Goal: Task Accomplishment & Management: Understand process/instructions

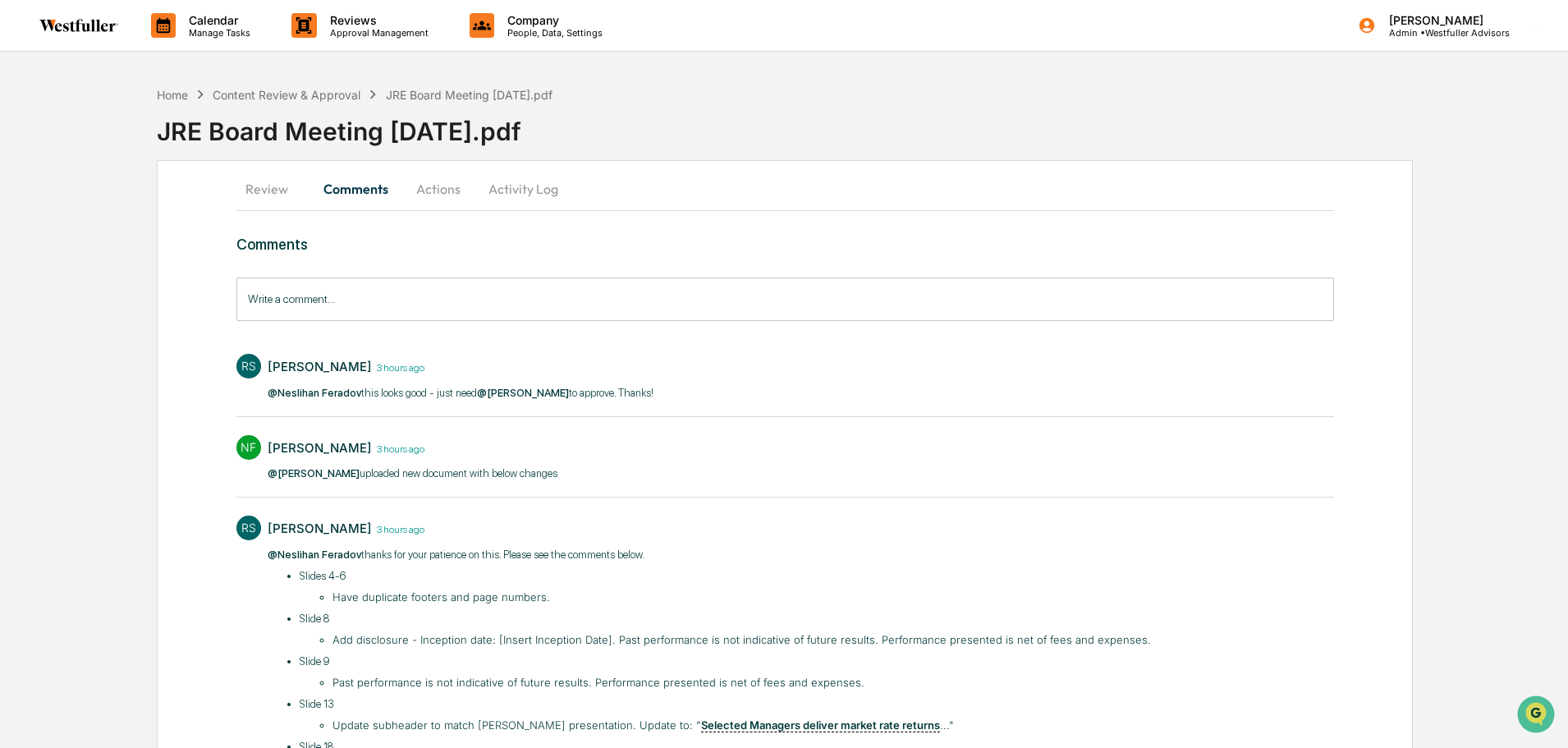
click at [360, 177] on button "Comments" at bounding box center [356, 188] width 92 height 39
click at [271, 181] on button "Review" at bounding box center [273, 188] width 74 height 39
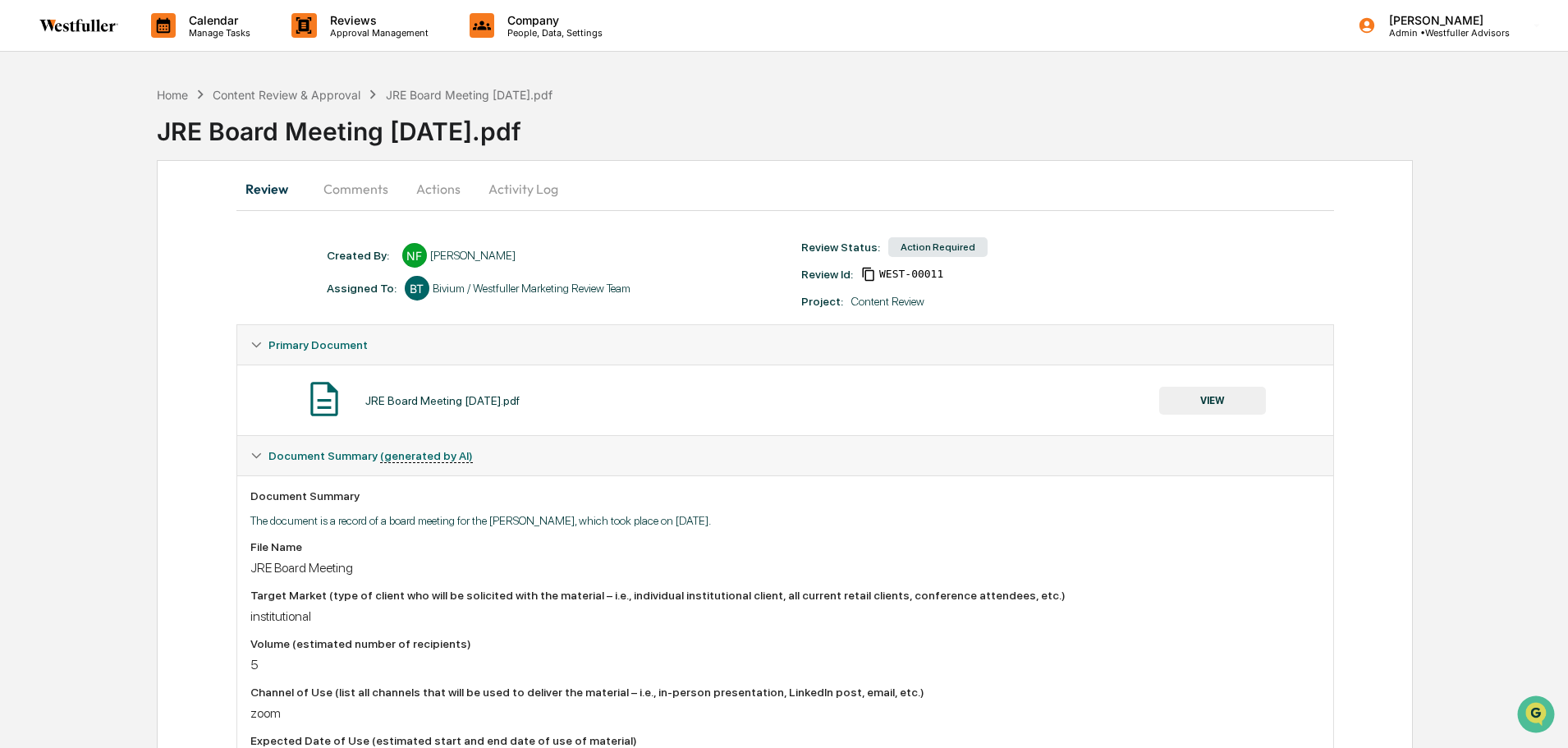
click at [360, 190] on button "Comments" at bounding box center [356, 188] width 92 height 39
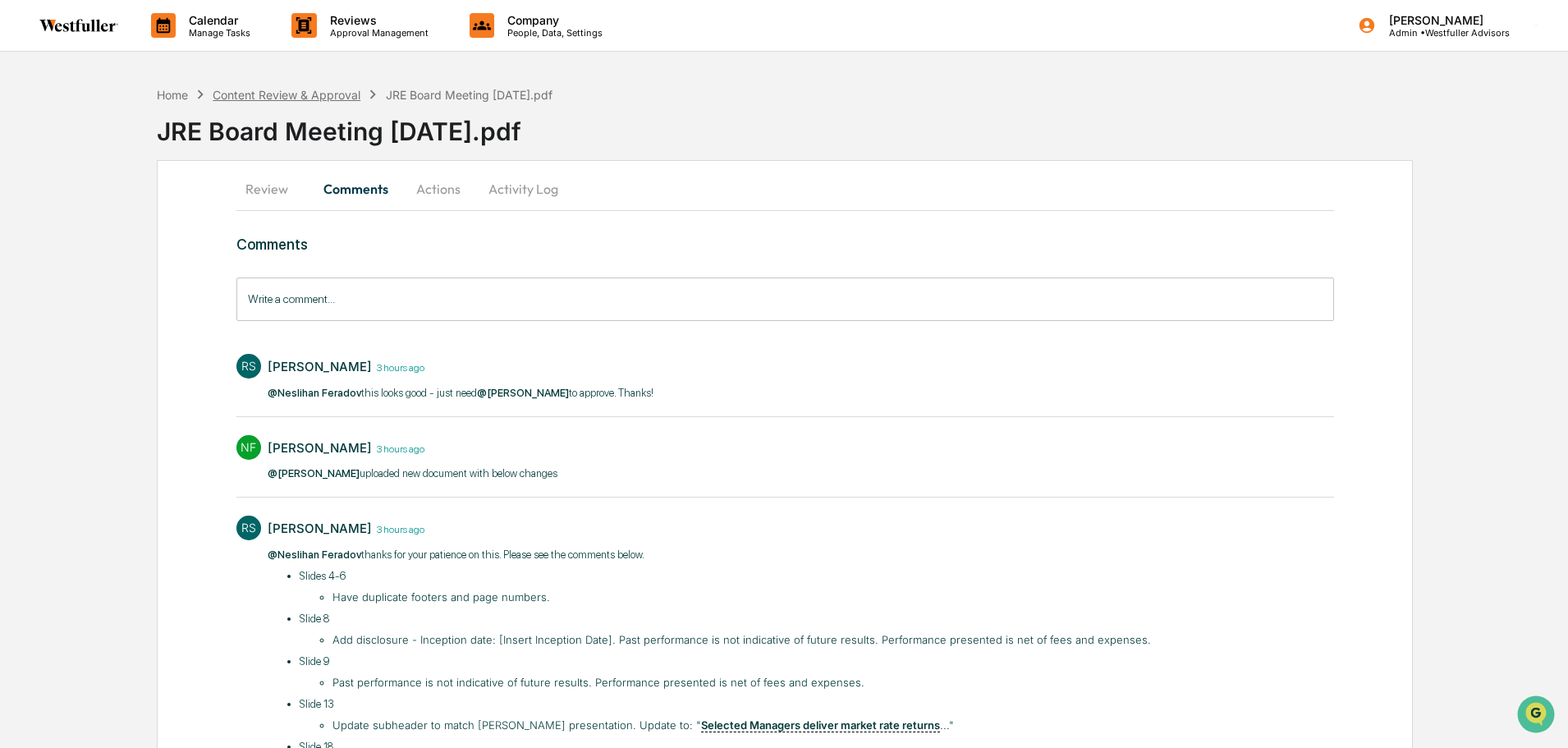
click at [350, 94] on div "Content Review & Approval" at bounding box center [287, 95] width 148 height 14
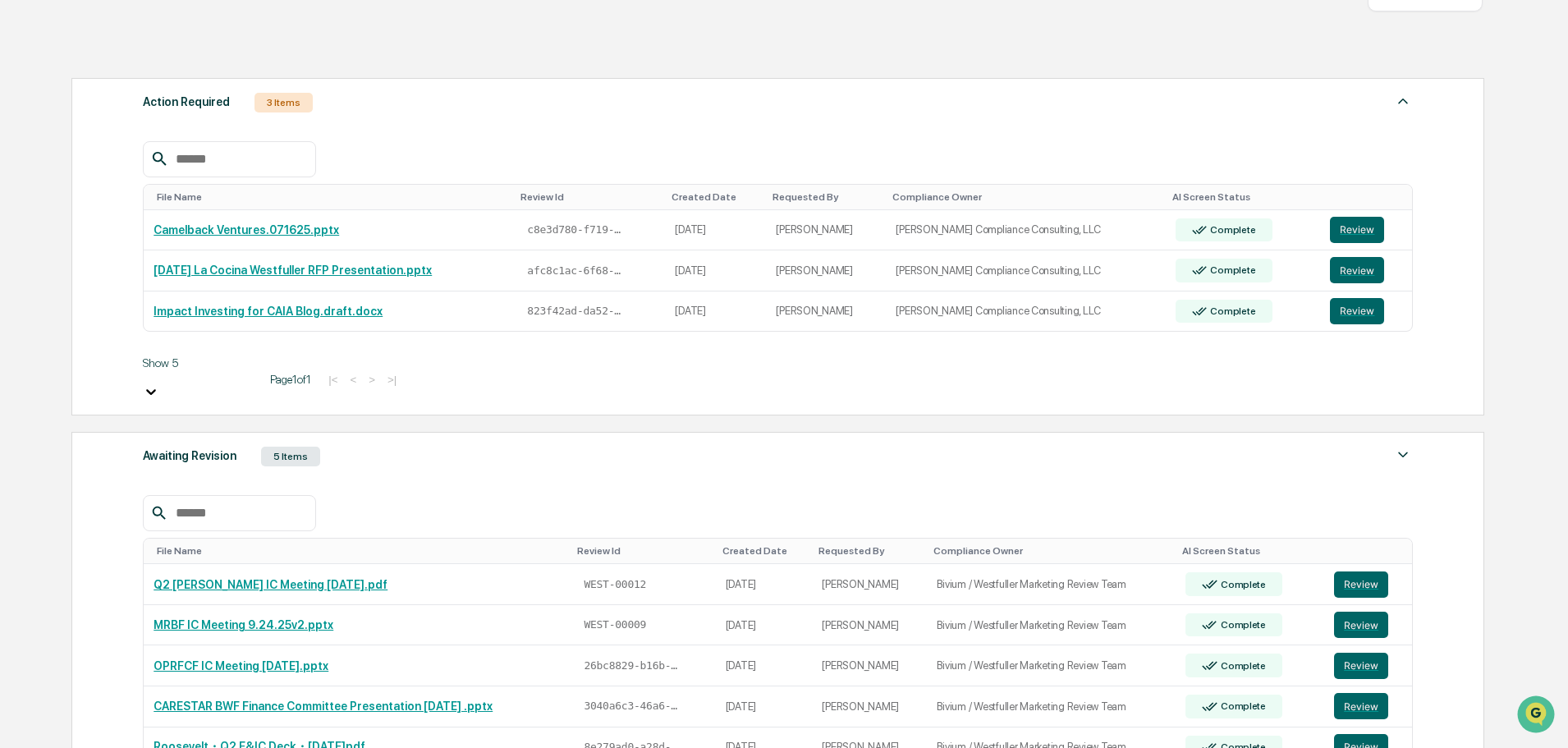
scroll to position [216, 0]
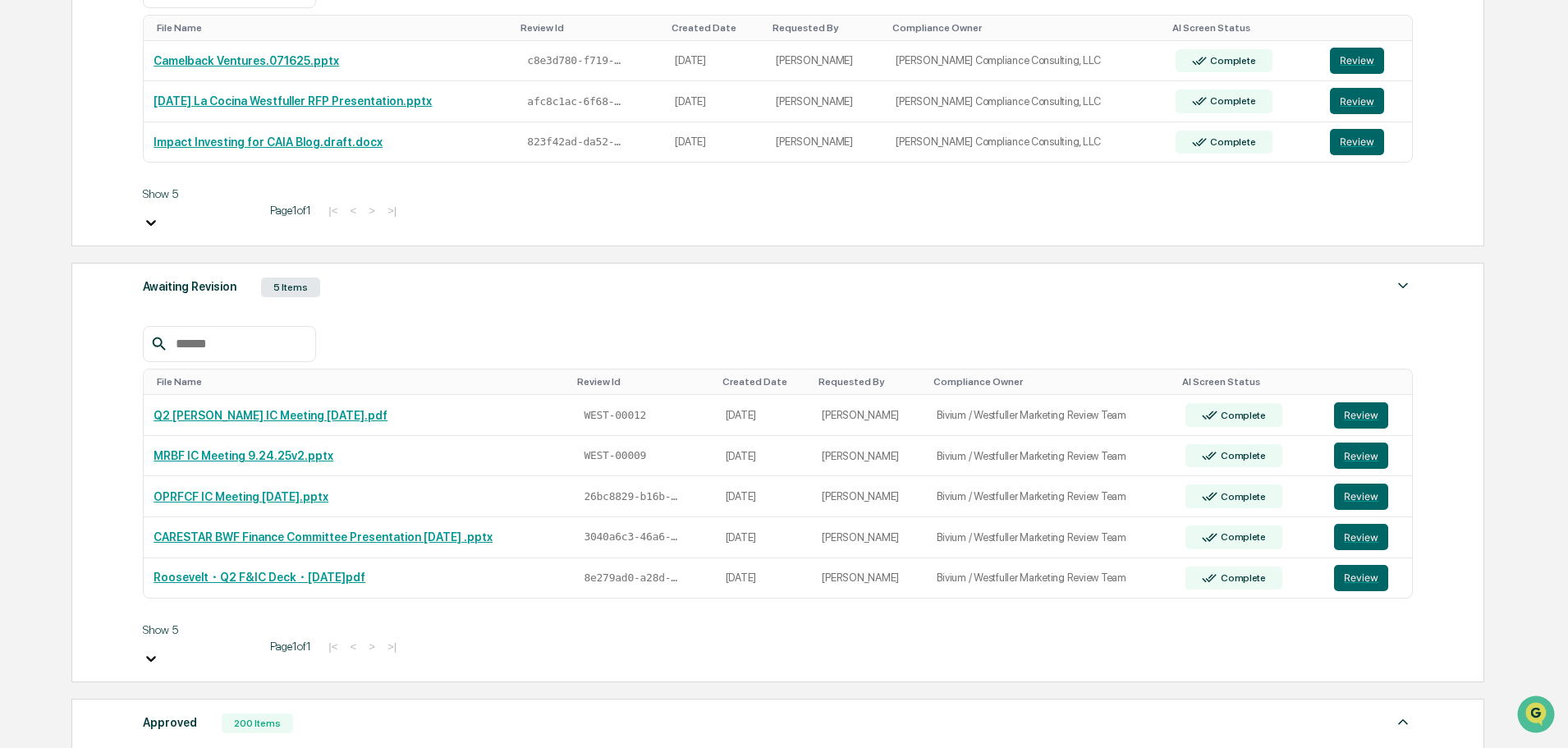
scroll to position [381, 0]
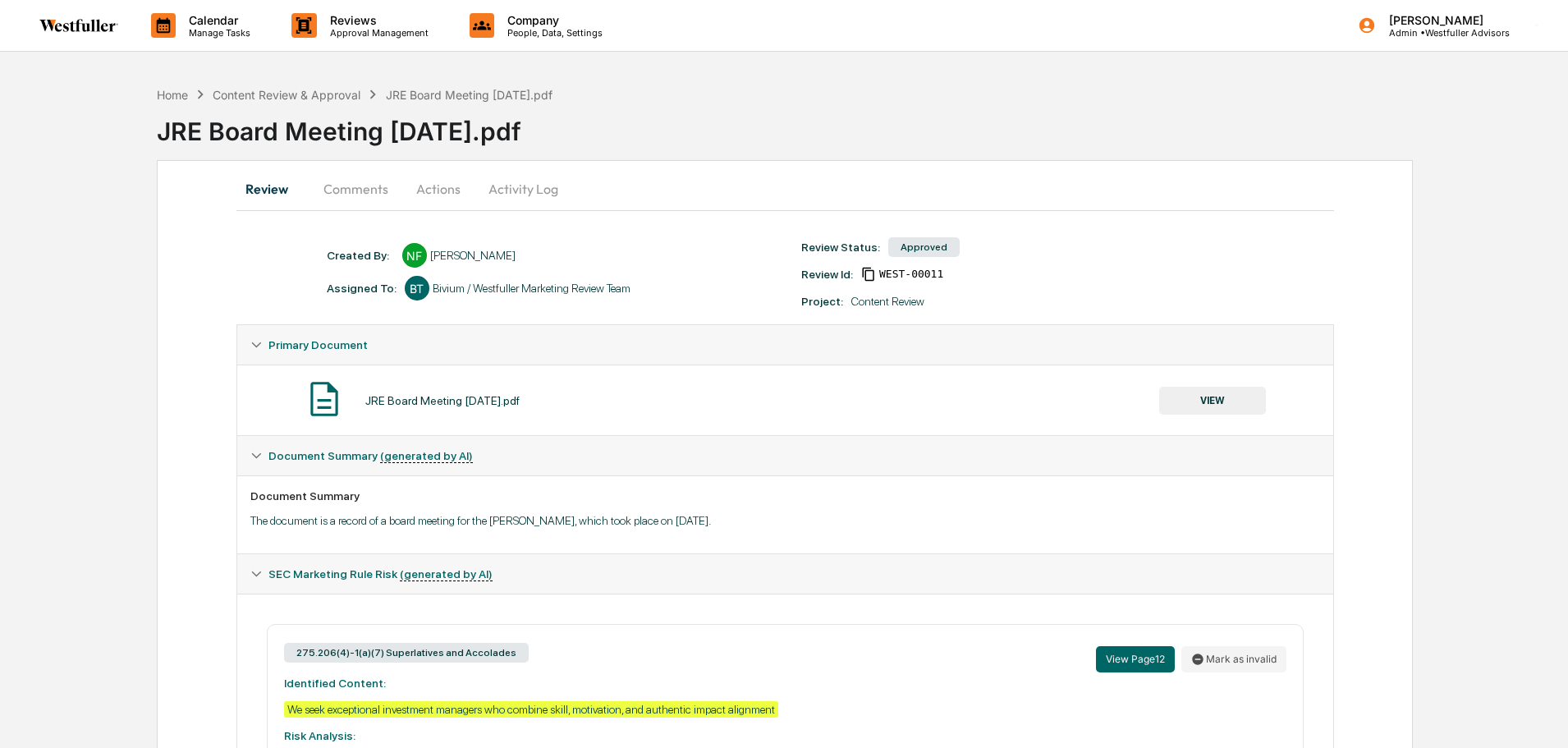
click at [372, 190] on button "Comments" at bounding box center [356, 188] width 92 height 39
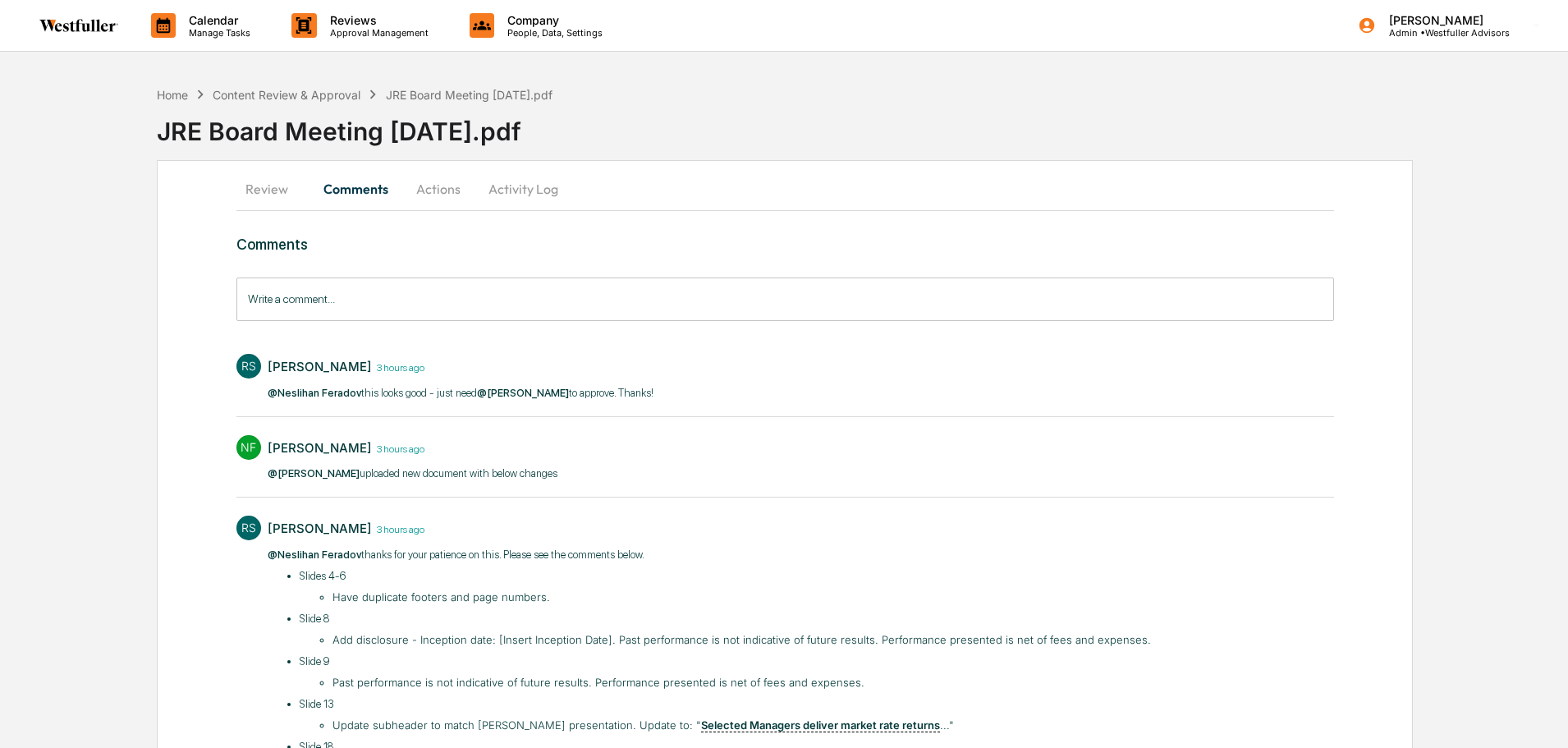
click at [427, 181] on button "Actions" at bounding box center [438, 188] width 74 height 39
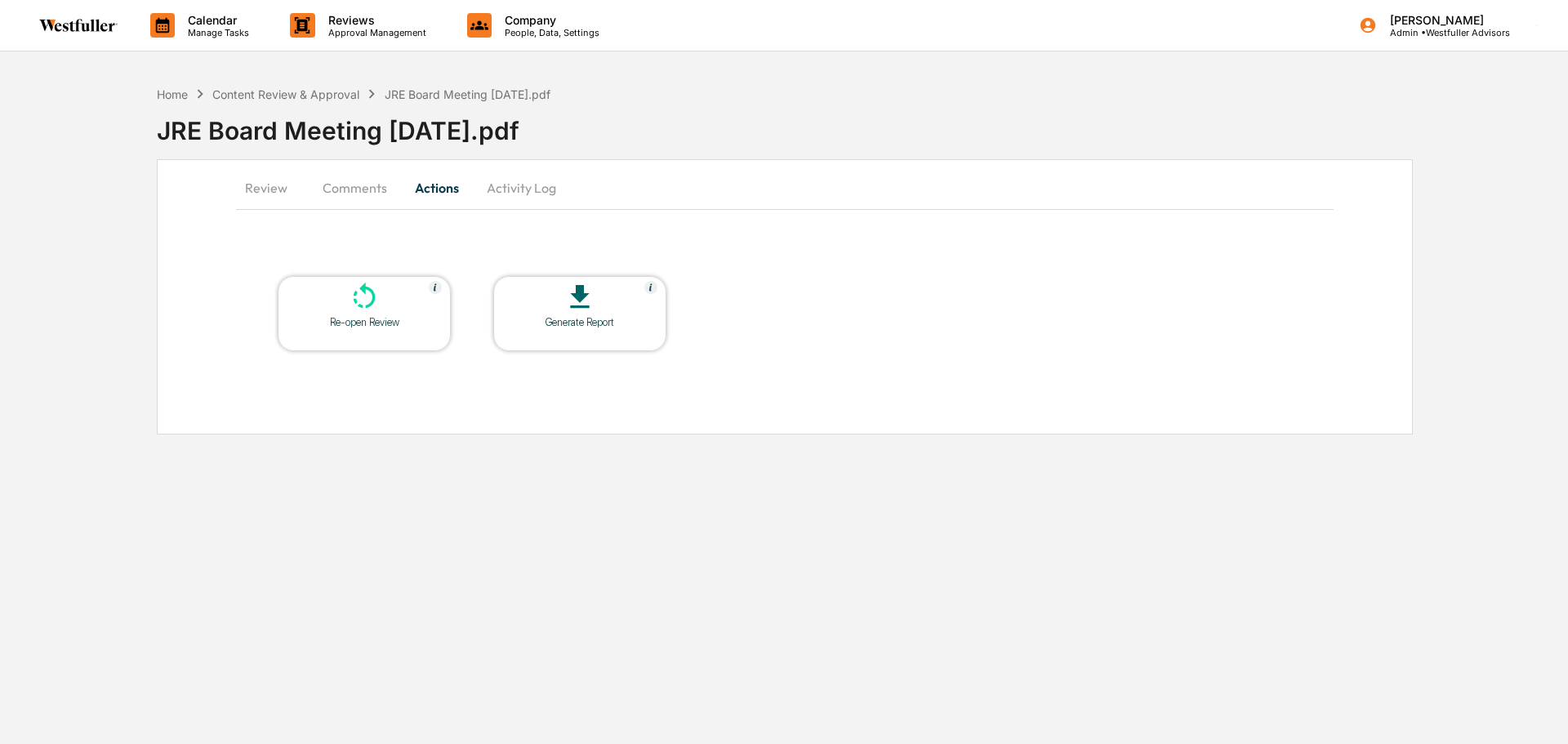
click at [517, 183] on button "Activity Log" at bounding box center [521, 187] width 95 height 39
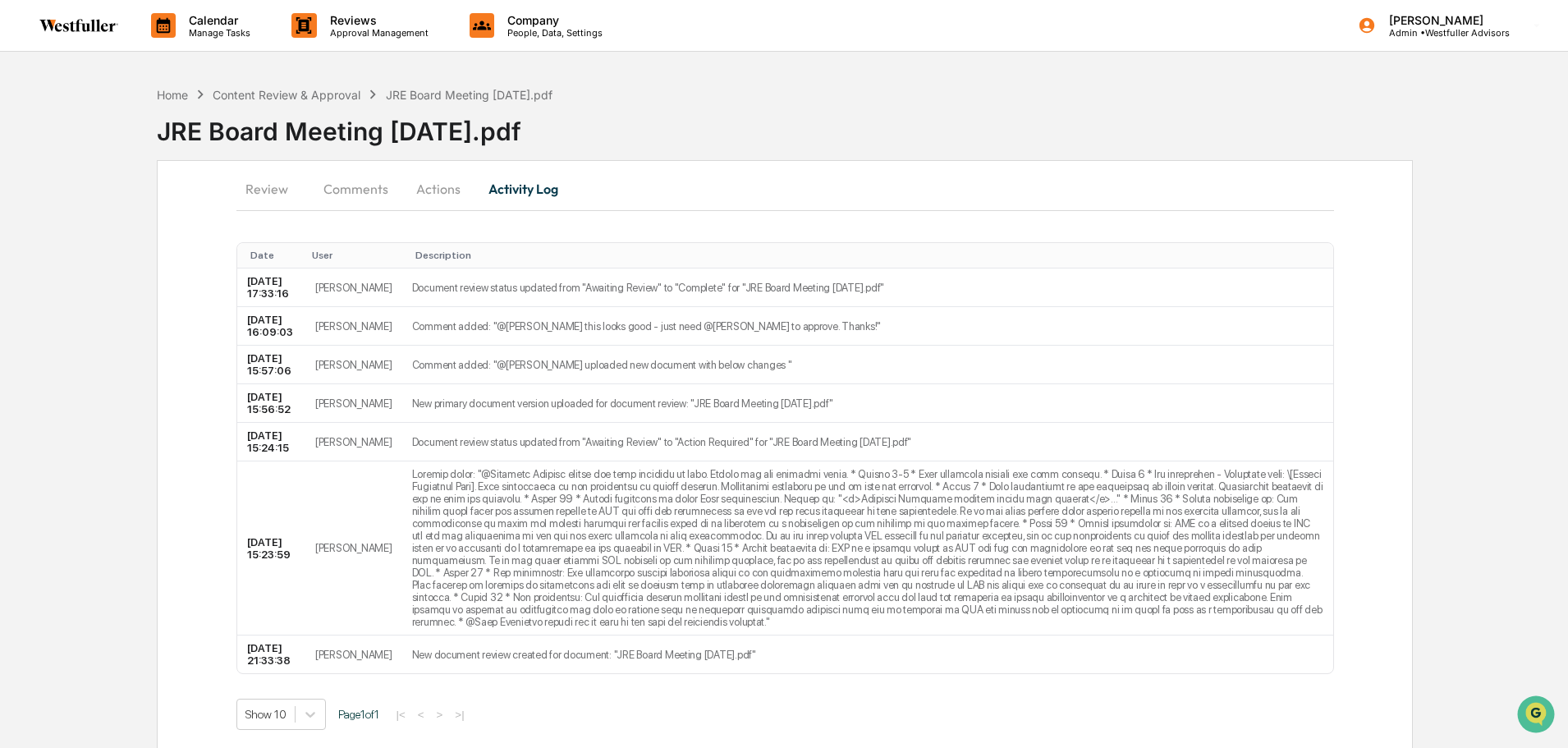
click at [333, 196] on button "Comments" at bounding box center [356, 188] width 92 height 39
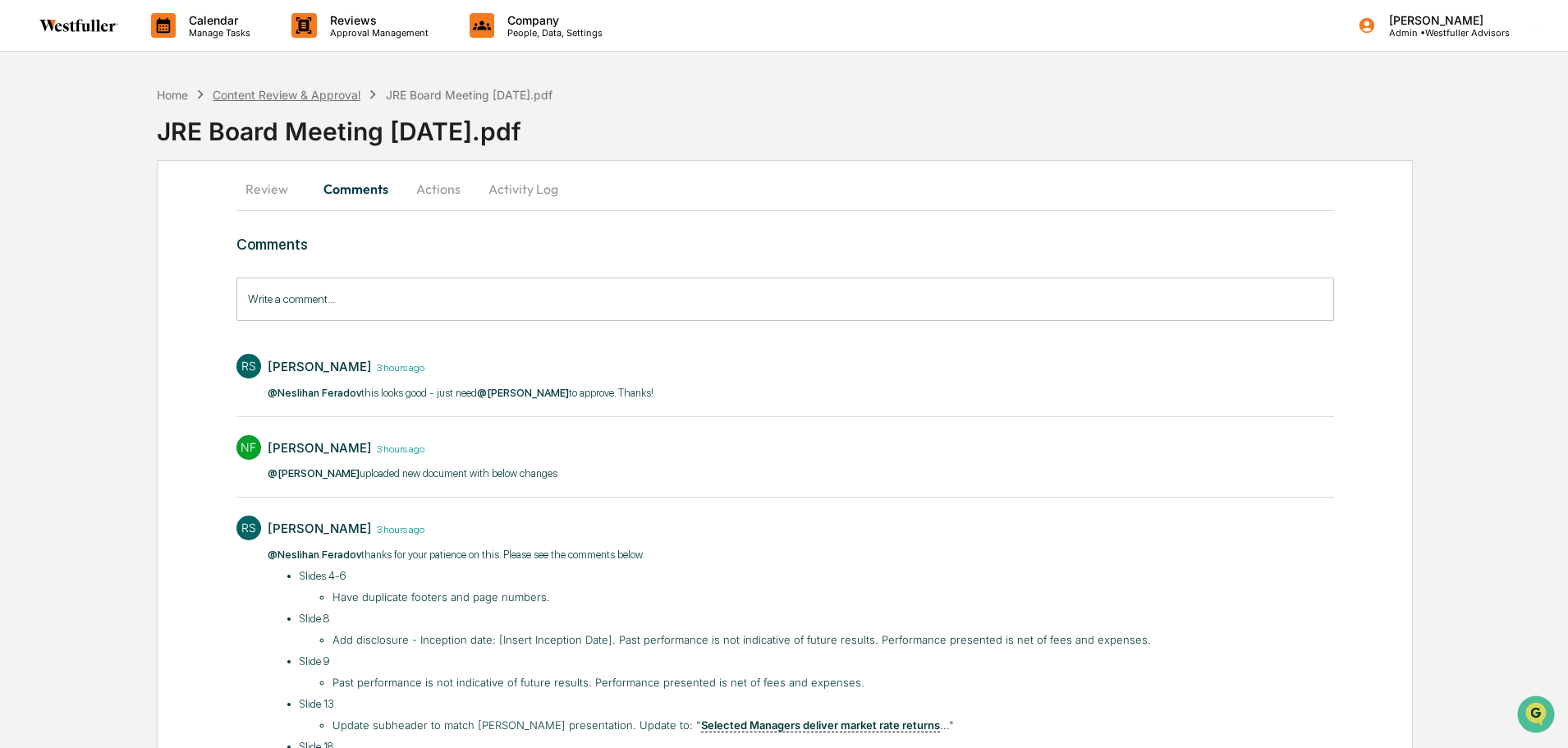
click at [336, 96] on div "Content Review & Approval" at bounding box center [287, 95] width 148 height 14
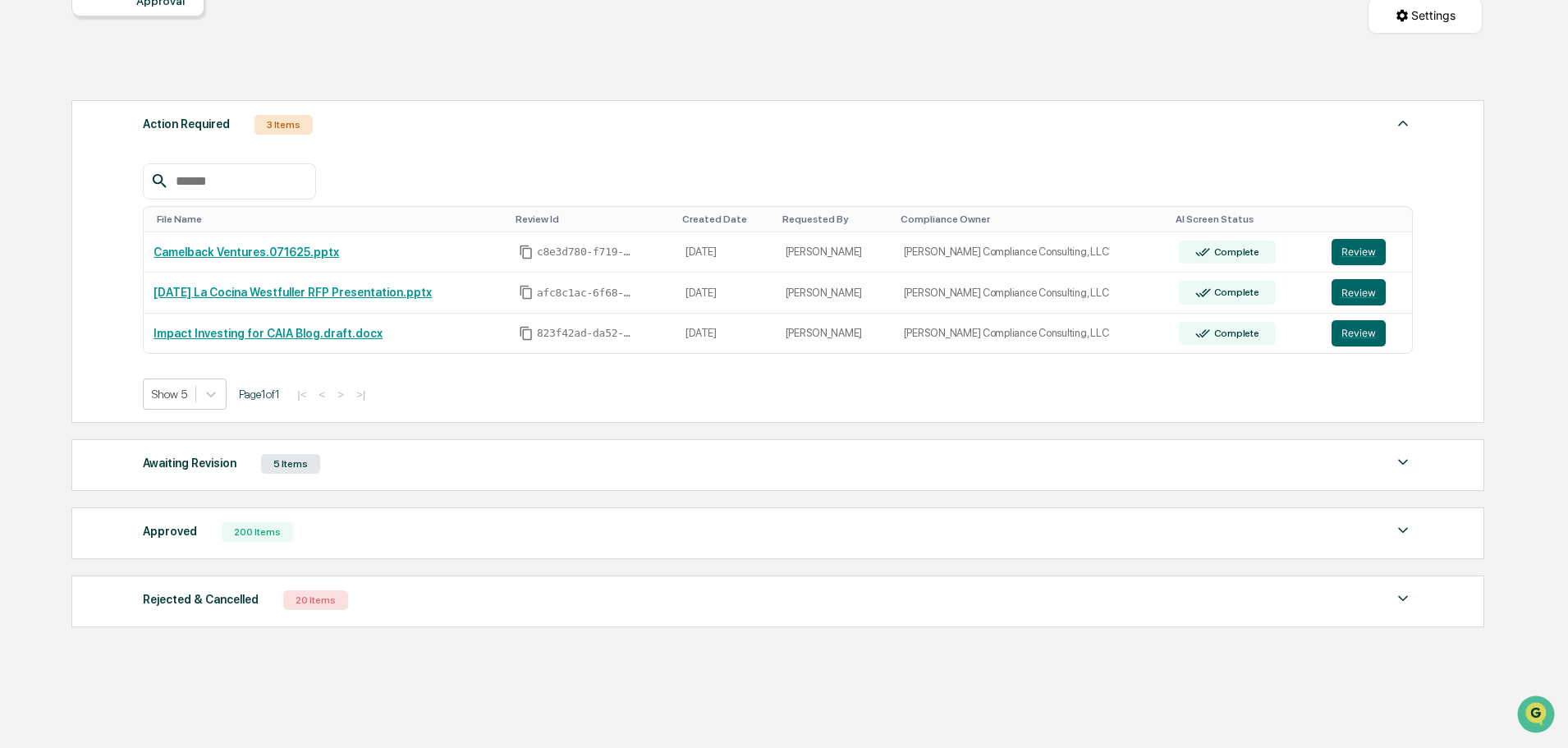
scroll to position [216, 0]
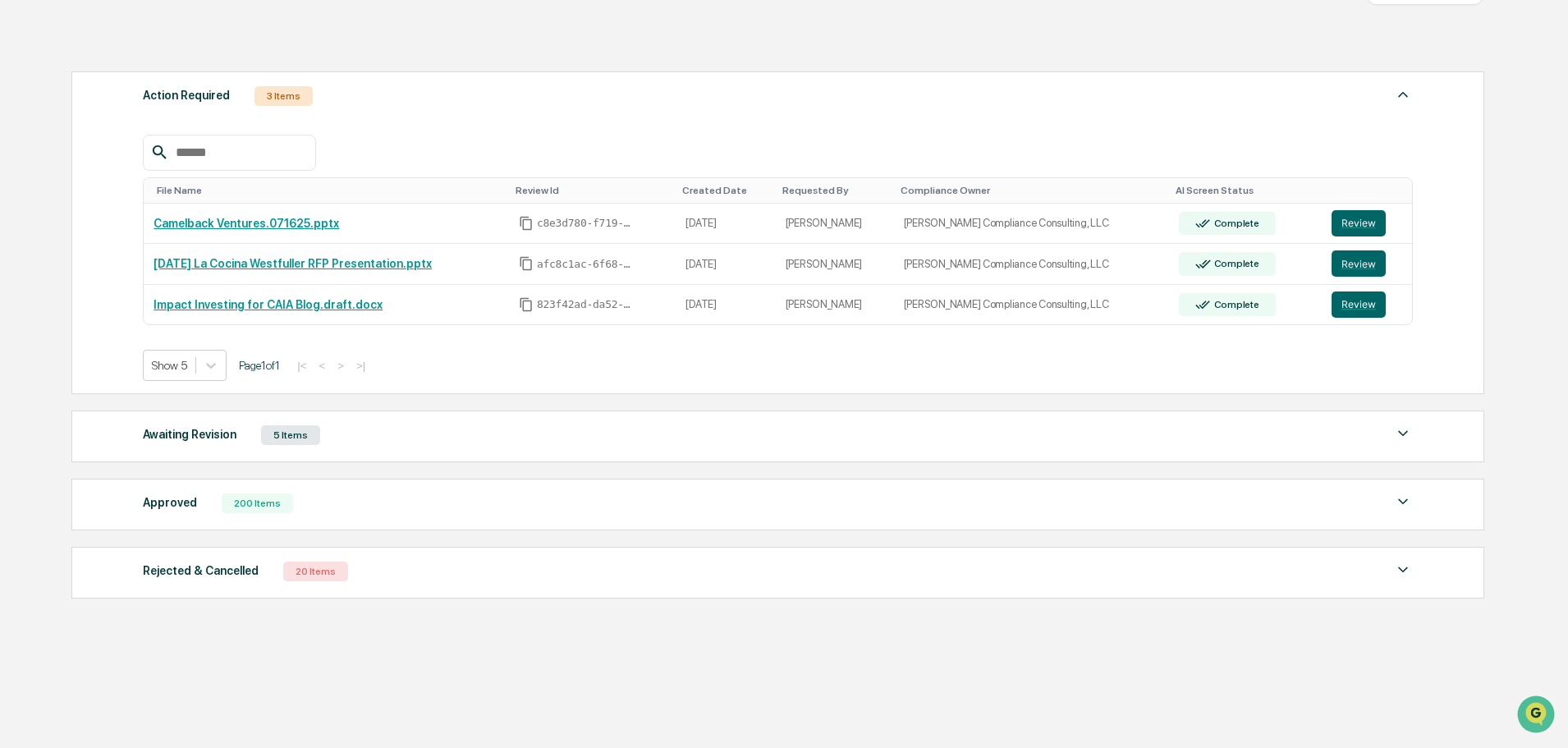
click at [554, 436] on div "Awaiting Revision 5 Items" at bounding box center [778, 435] width 1270 height 23
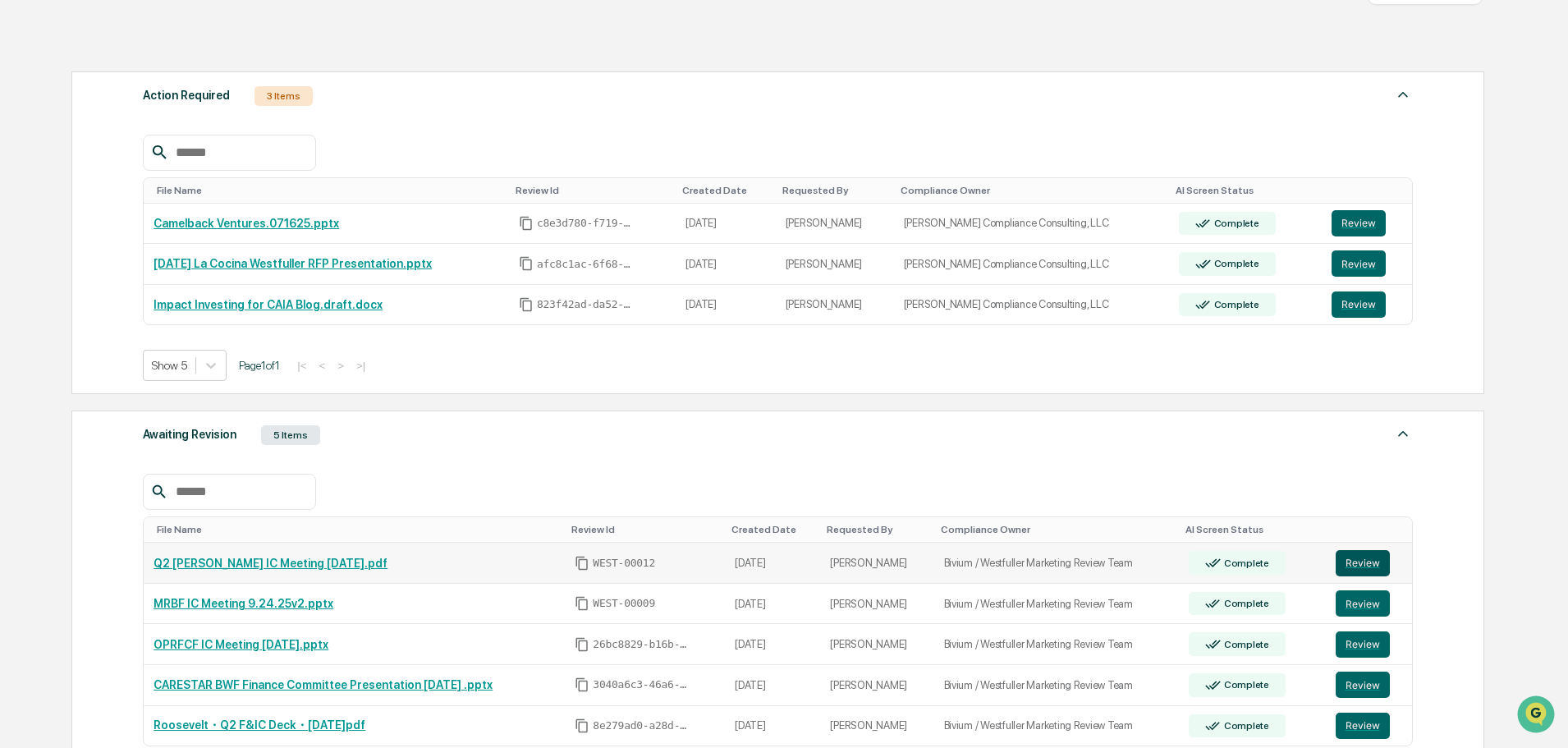
click at [1366, 551] on button "Review" at bounding box center [1362, 563] width 54 height 27
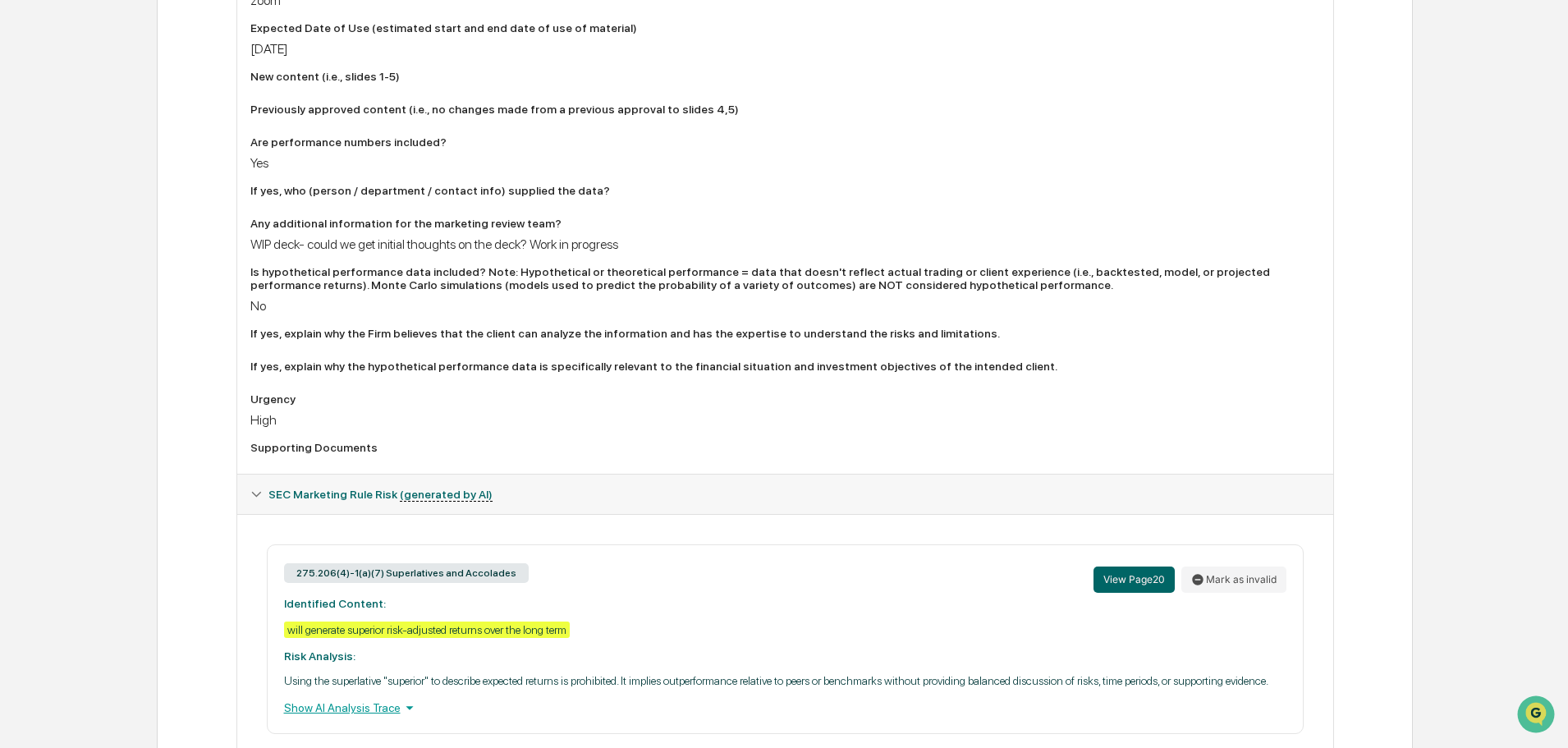
scroll to position [821, 0]
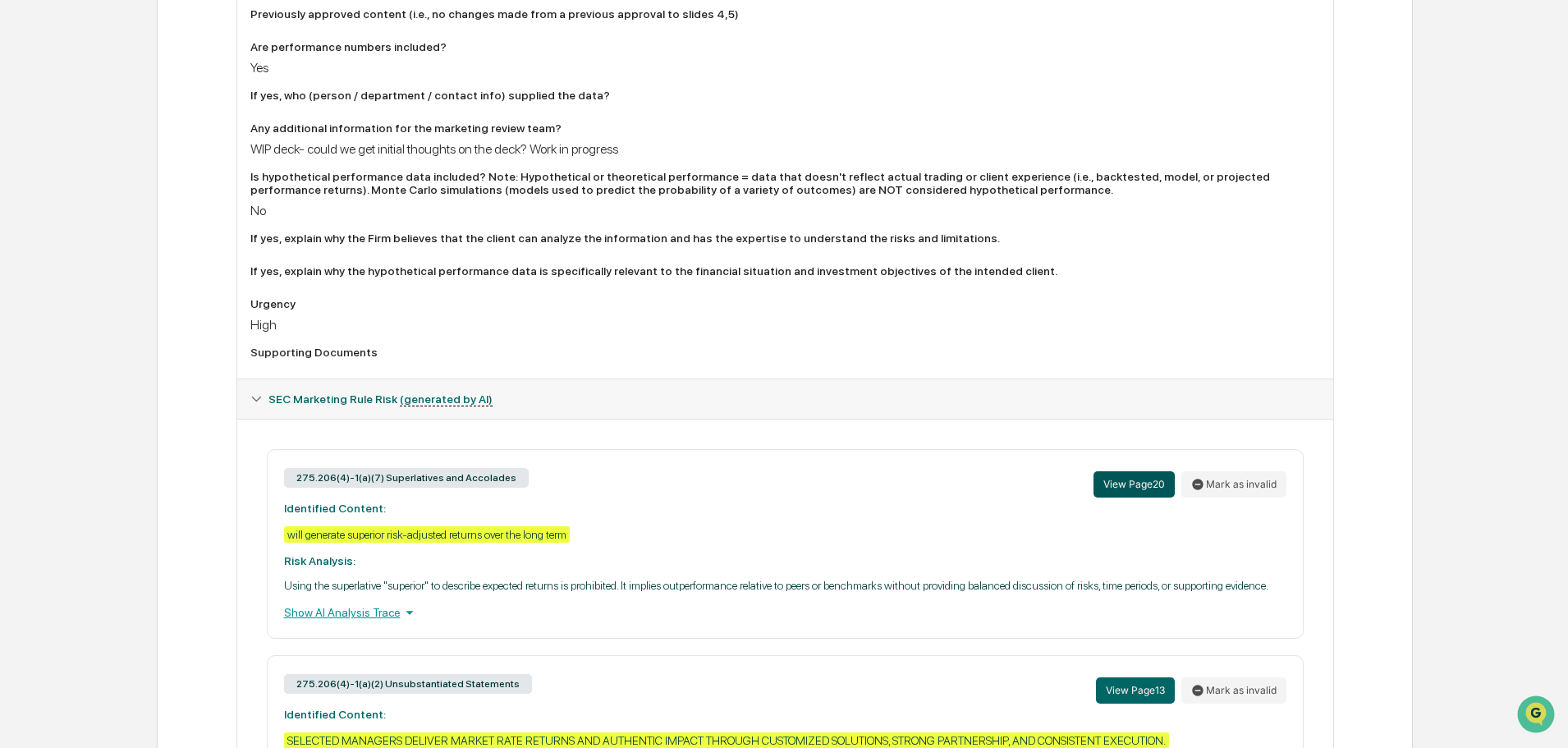
click at [1118, 476] on button "View Page 20" at bounding box center [1134, 484] width 82 height 27
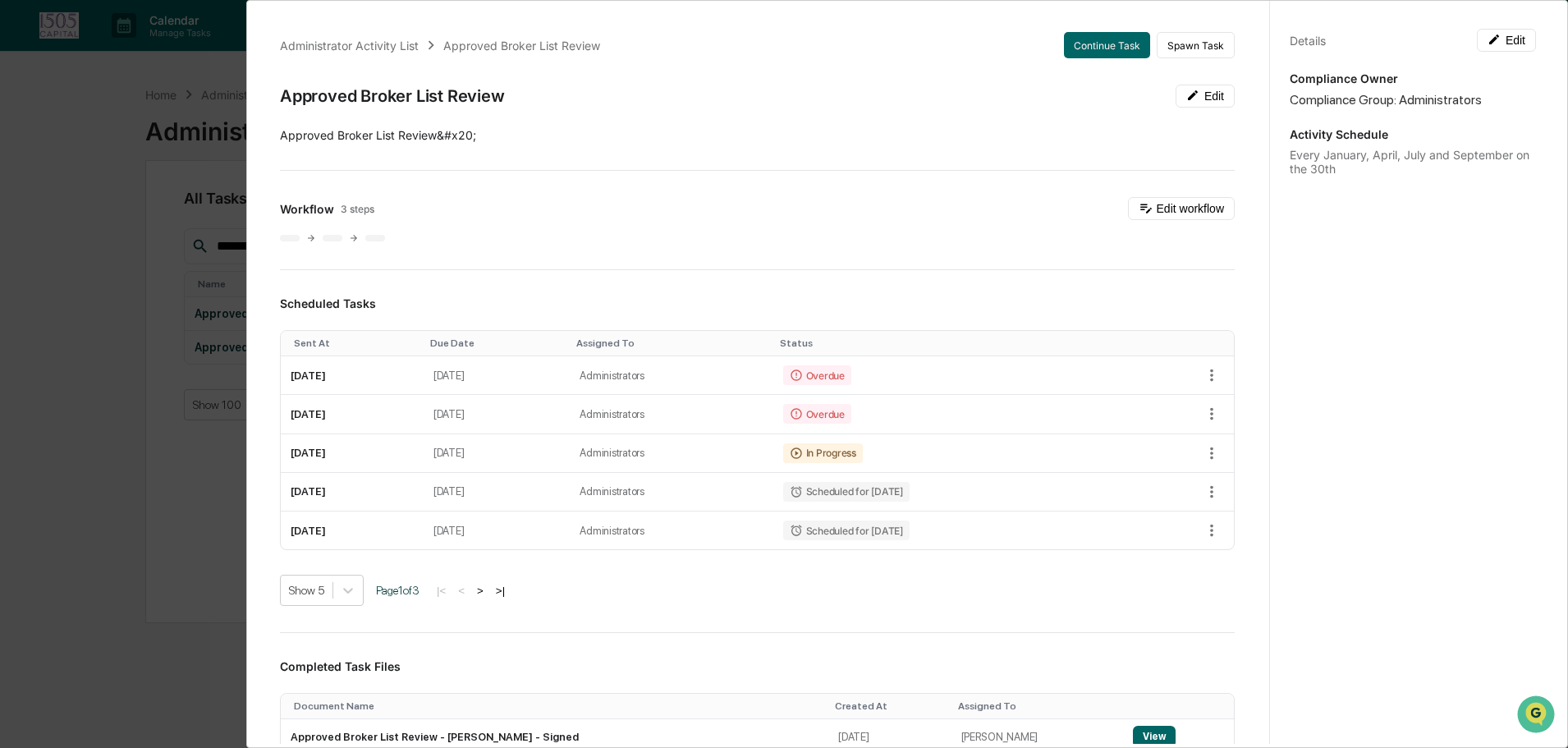
scroll to position [427, 0]
